Goal: Task Accomplishment & Management: Manage account settings

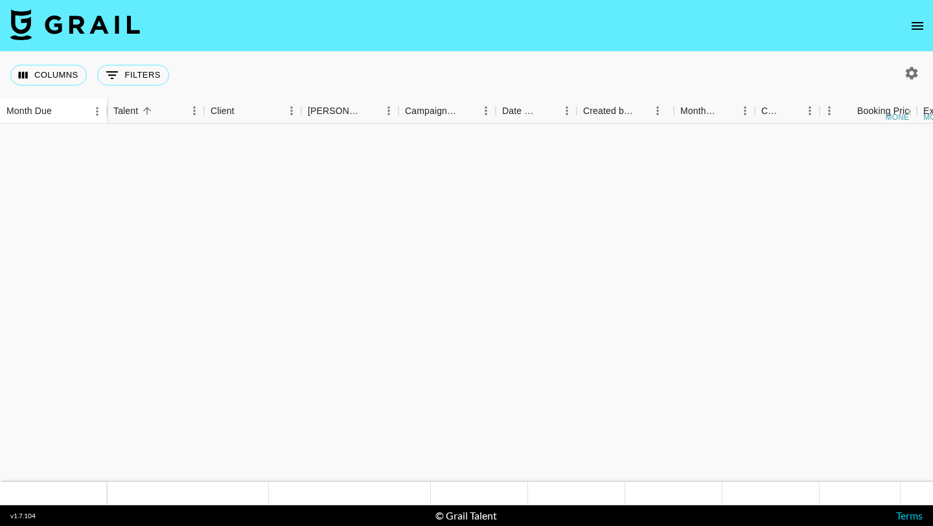
scroll to position [1050, 324]
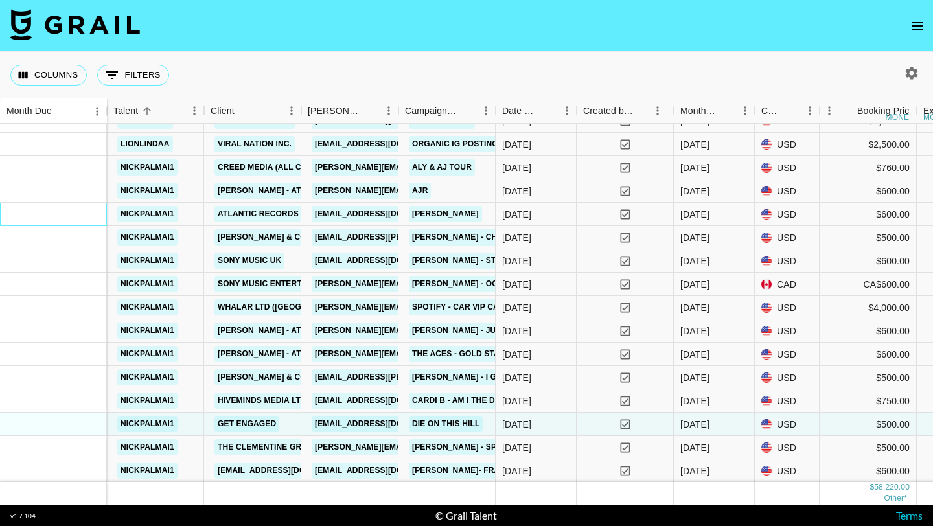
drag, startPoint x: 46, startPoint y: 222, endPoint x: 58, endPoint y: 389, distance: 168.3
click at [58, 389] on div "[DATE] ( 16 )" at bounding box center [53, 272] width 107 height 419
click at [58, 389] on div at bounding box center [53, 400] width 107 height 23
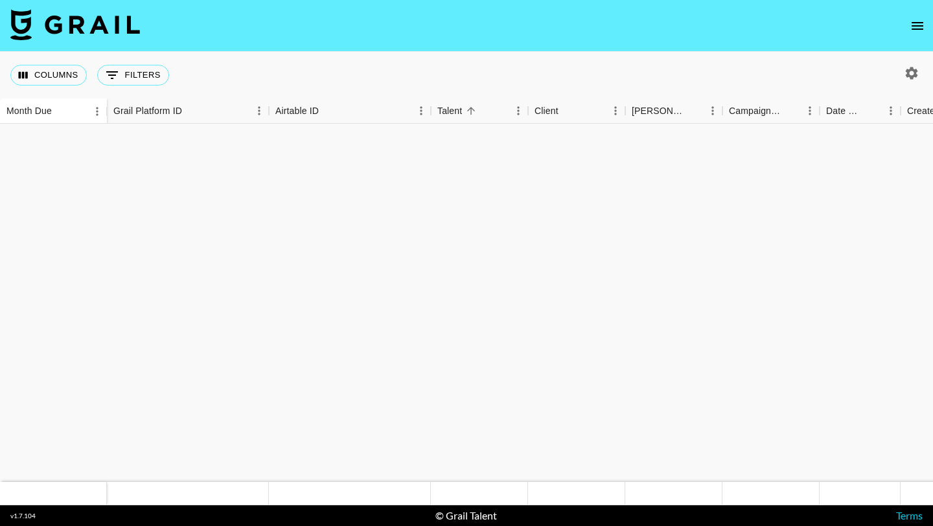
scroll to position [1050, 0]
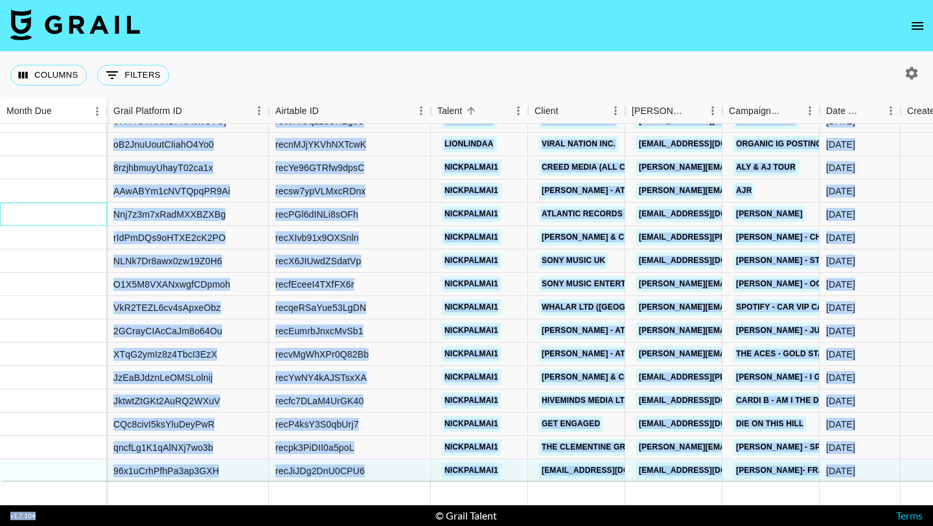
drag, startPoint x: 38, startPoint y: 216, endPoint x: 69, endPoint y: 514, distance: 299.6
click at [72, 523] on section "Columns 0 Filters + Booking Month Due Grail Platform ID Airtable ID Talent Clie…" at bounding box center [466, 263] width 933 height 526
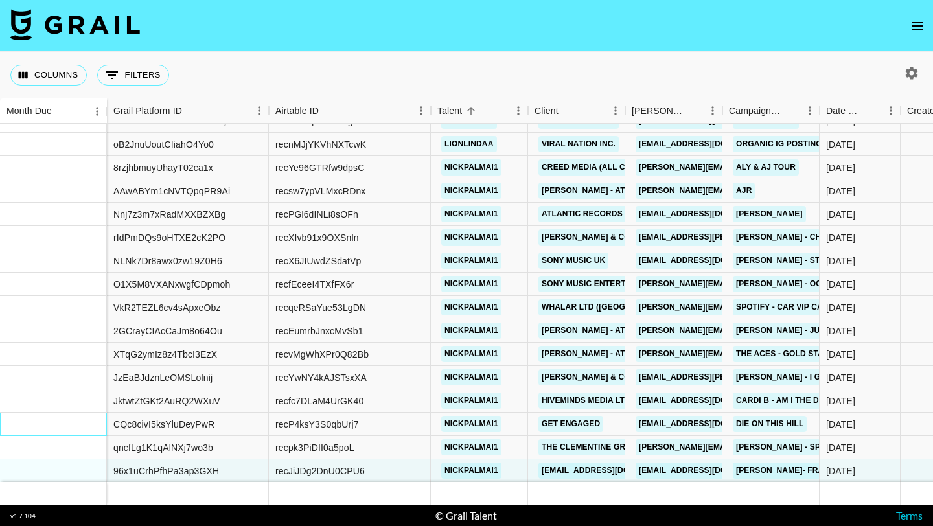
click at [67, 413] on div at bounding box center [53, 424] width 107 height 23
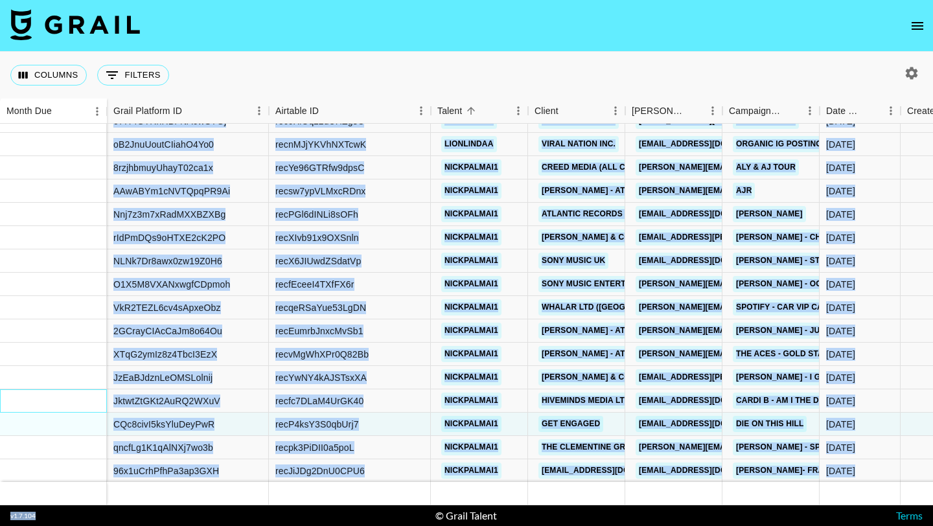
drag, startPoint x: 67, startPoint y: 411, endPoint x: 80, endPoint y: 503, distance: 92.9
click at [80, 503] on div "Sep '25 ( 16 ) ezWkuvZtKzx6WQLM0ELp recFFLByk1BwZYVra nickpalmai1 Interscope vi…" at bounding box center [466, 315] width 933 height 382
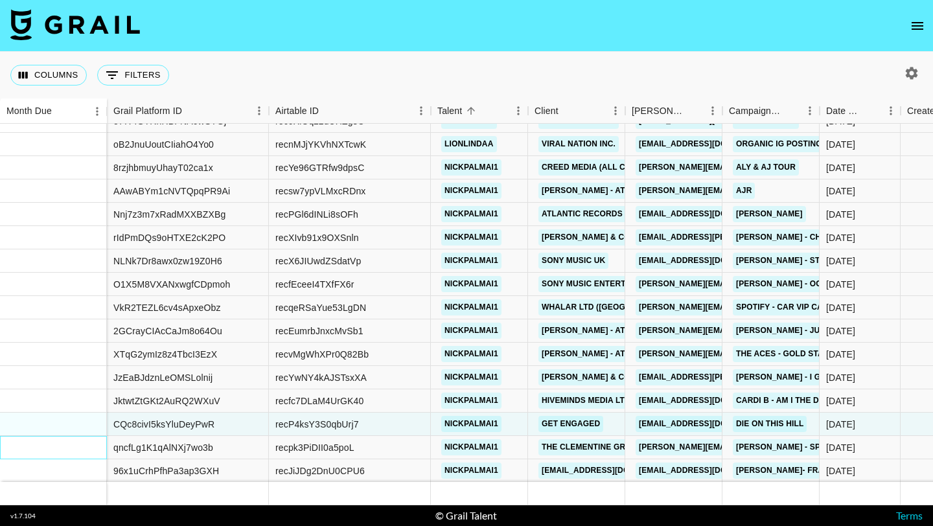
click at [69, 444] on div at bounding box center [53, 447] width 107 height 23
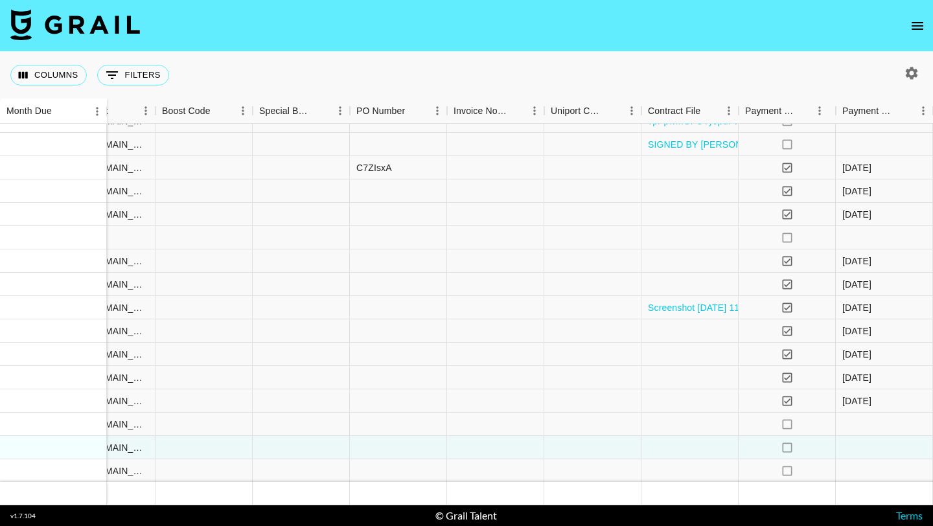
scroll to position [1050, 1591]
